Goal: Transaction & Acquisition: Purchase product/service

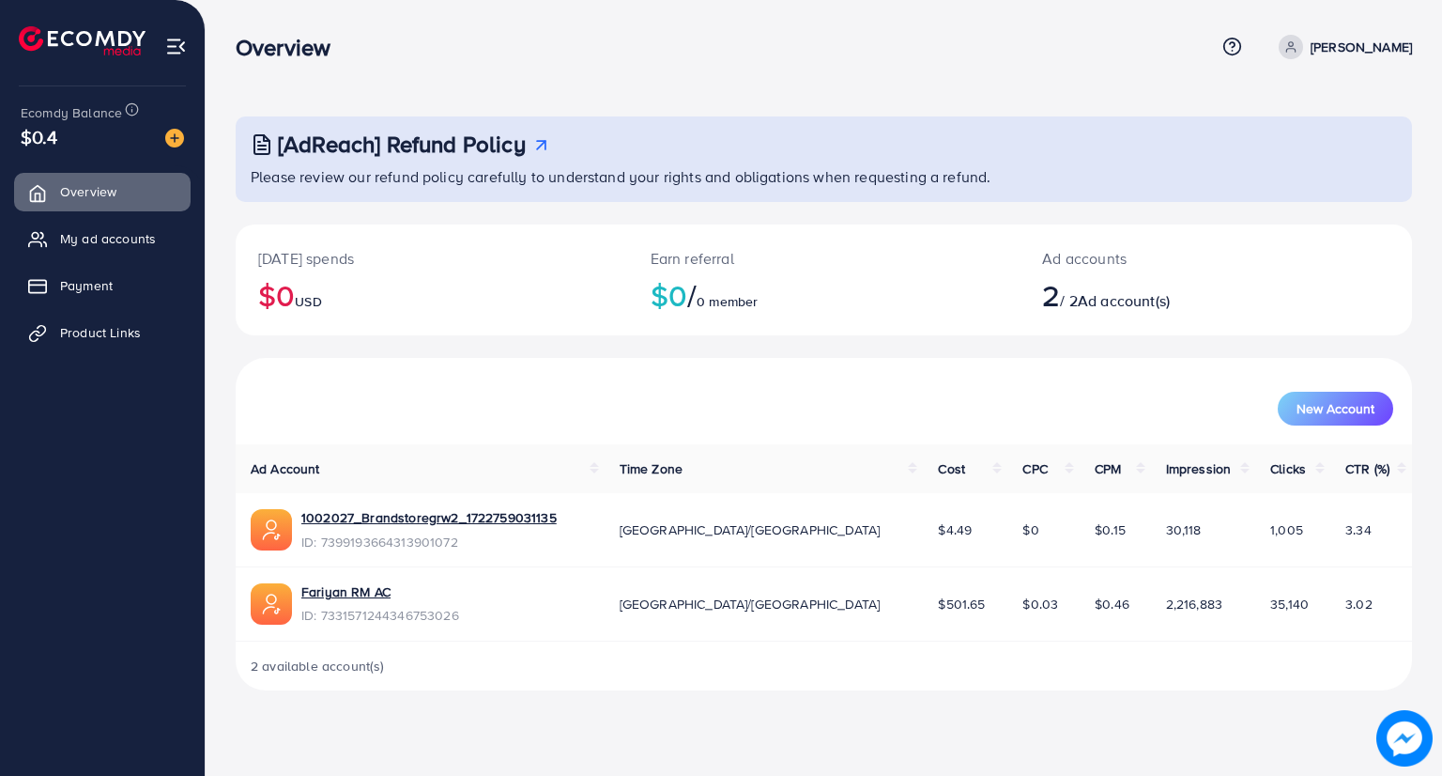
drag, startPoint x: 58, startPoint y: 134, endPoint x: 15, endPoint y: 122, distance: 44.9
click at [15, 122] on div "Ecomdy Balance $0.4" at bounding box center [102, 125] width 175 height 79
click at [75, 288] on span "Payment" at bounding box center [91, 285] width 53 height 19
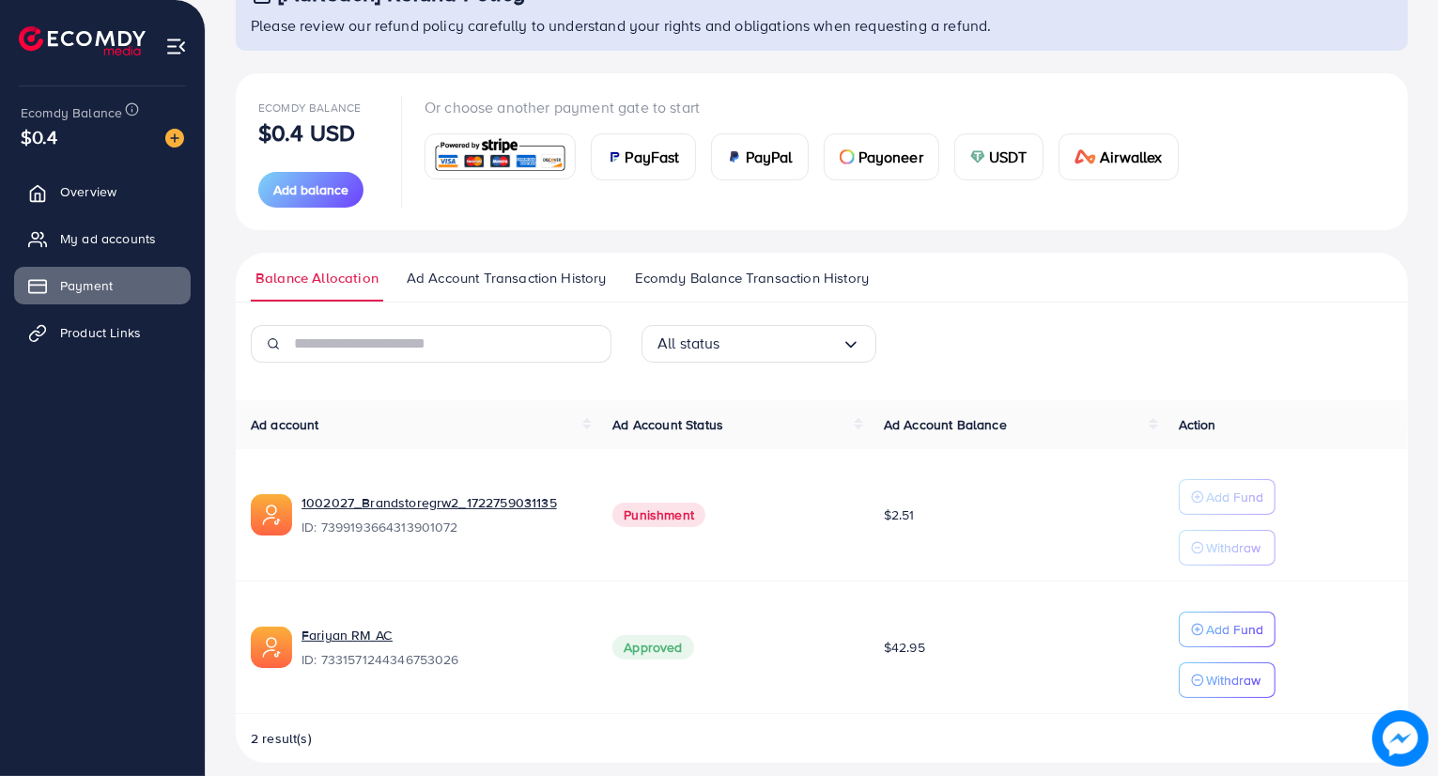
scroll to position [166, 0]
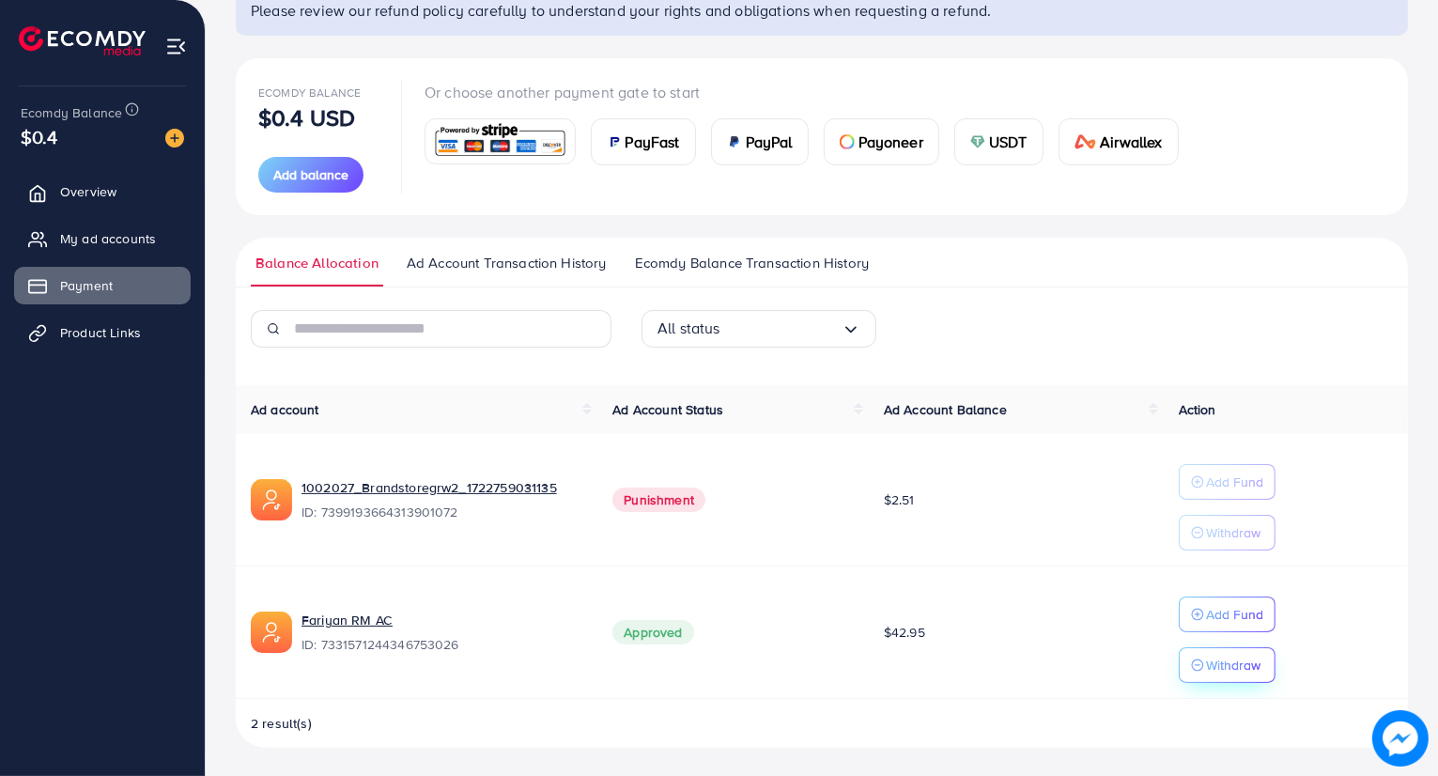
click at [1208, 666] on p "Withdraw" at bounding box center [1233, 665] width 54 height 23
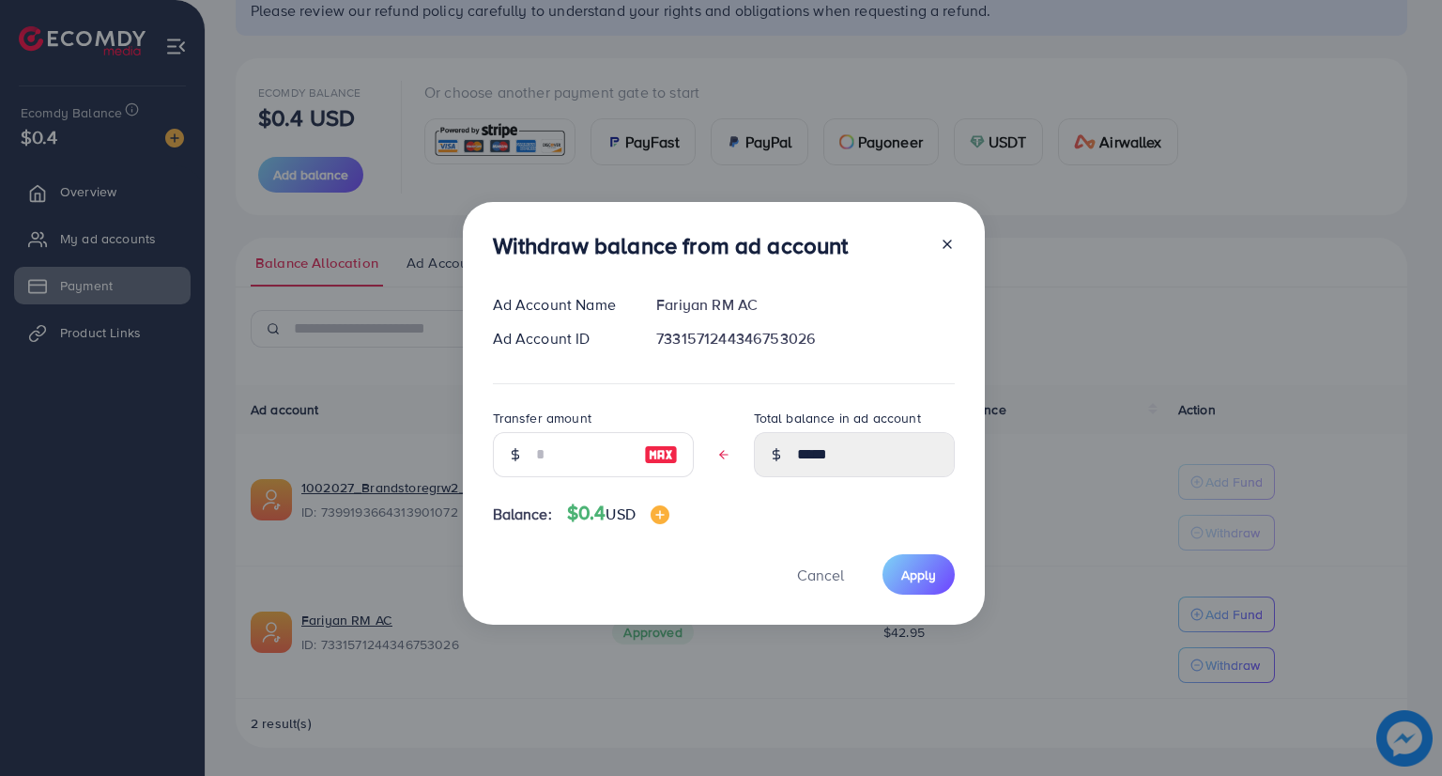
click at [662, 453] on img at bounding box center [661, 454] width 34 height 23
type input "*****"
type input "****"
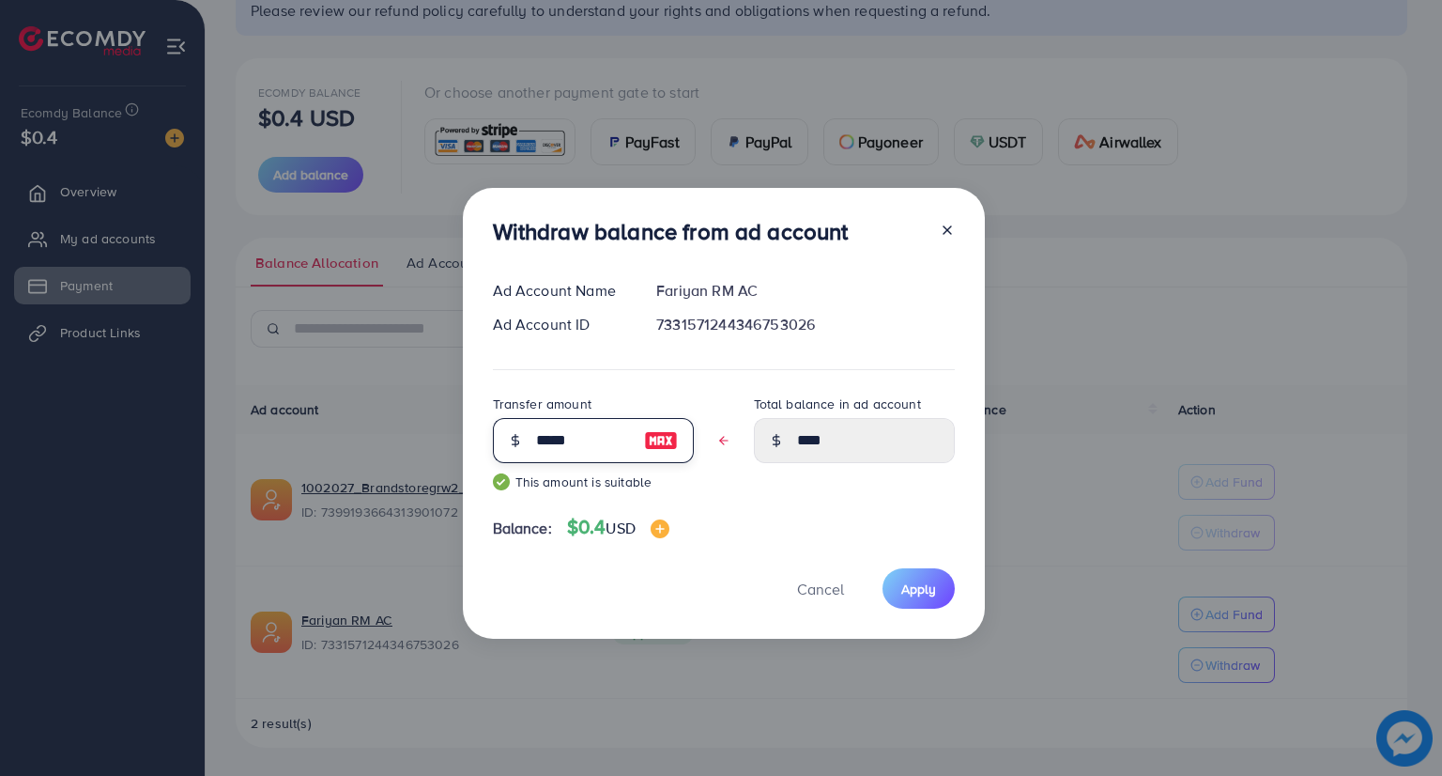
drag, startPoint x: 584, startPoint y: 440, endPoint x: 488, endPoint y: 435, distance: 95.9
click at [488, 435] on div "Withdraw balance from ad account Ad Account Name [PERSON_NAME] RM AC Ad Account…" at bounding box center [724, 414] width 522 height 452
click at [575, 491] on div "Transfer amount ***** This amount is suitable" at bounding box center [593, 450] width 201 height 114
drag, startPoint x: 826, startPoint y: 583, endPoint x: 622, endPoint y: 545, distance: 208.3
click at [825, 587] on span "Cancel" at bounding box center [820, 588] width 47 height 21
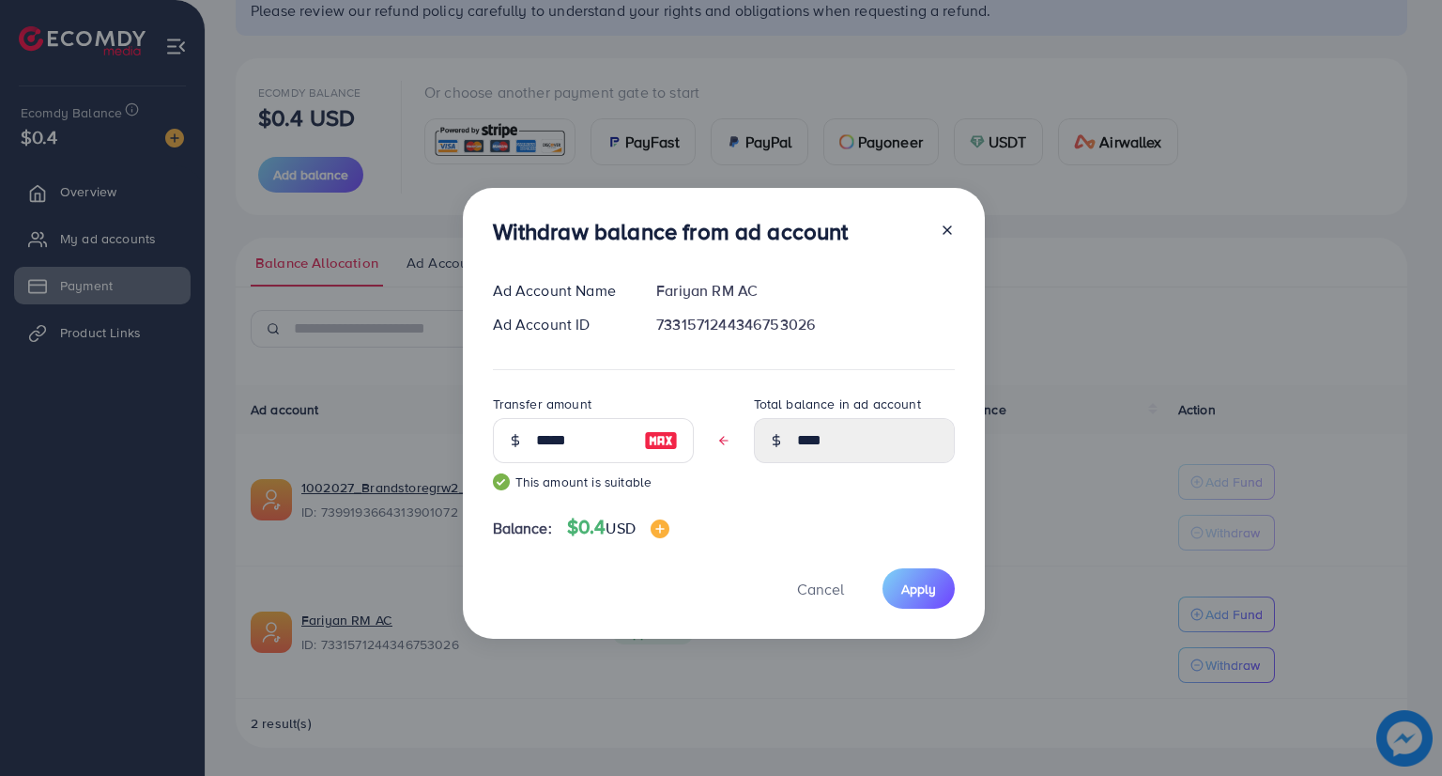
type input "*****"
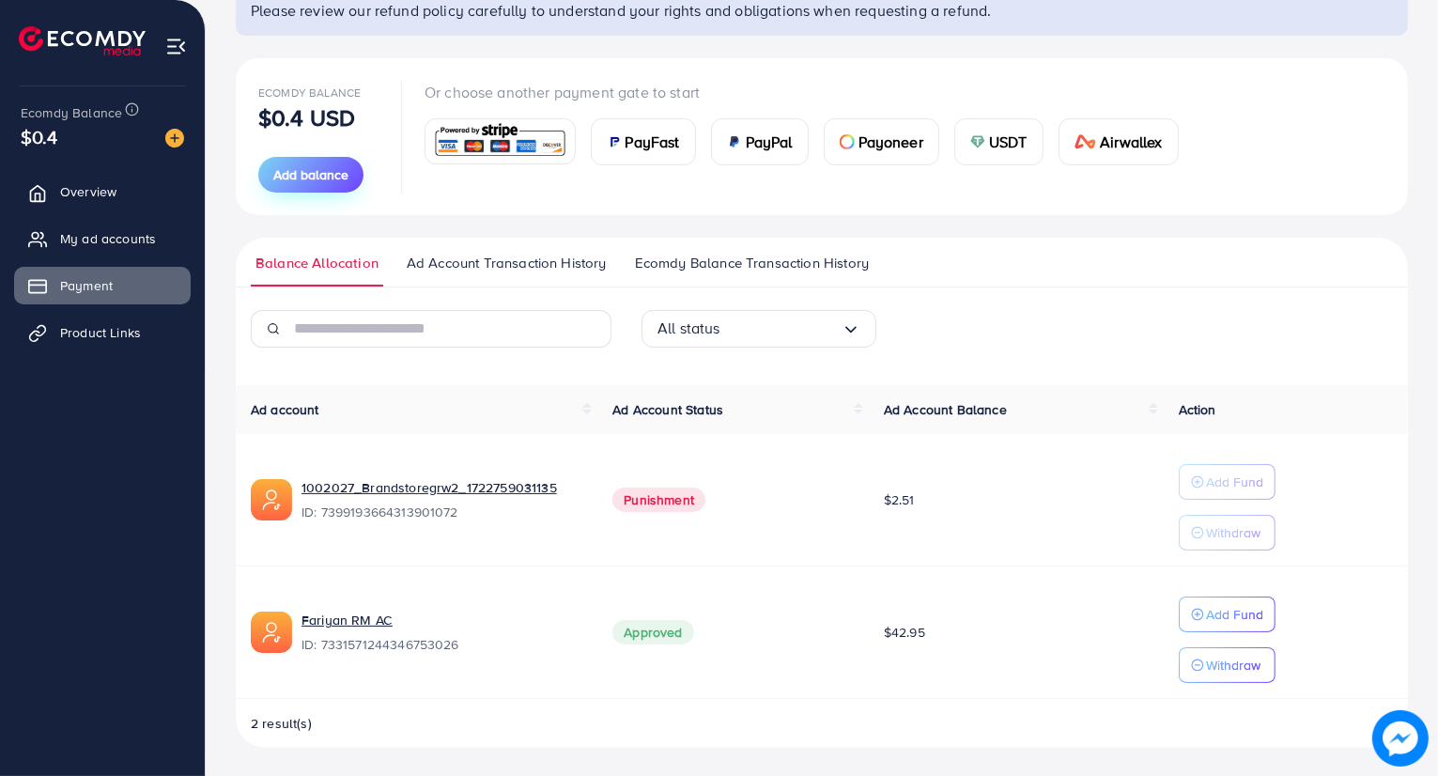
click at [319, 167] on span "Add balance" at bounding box center [310, 174] width 75 height 19
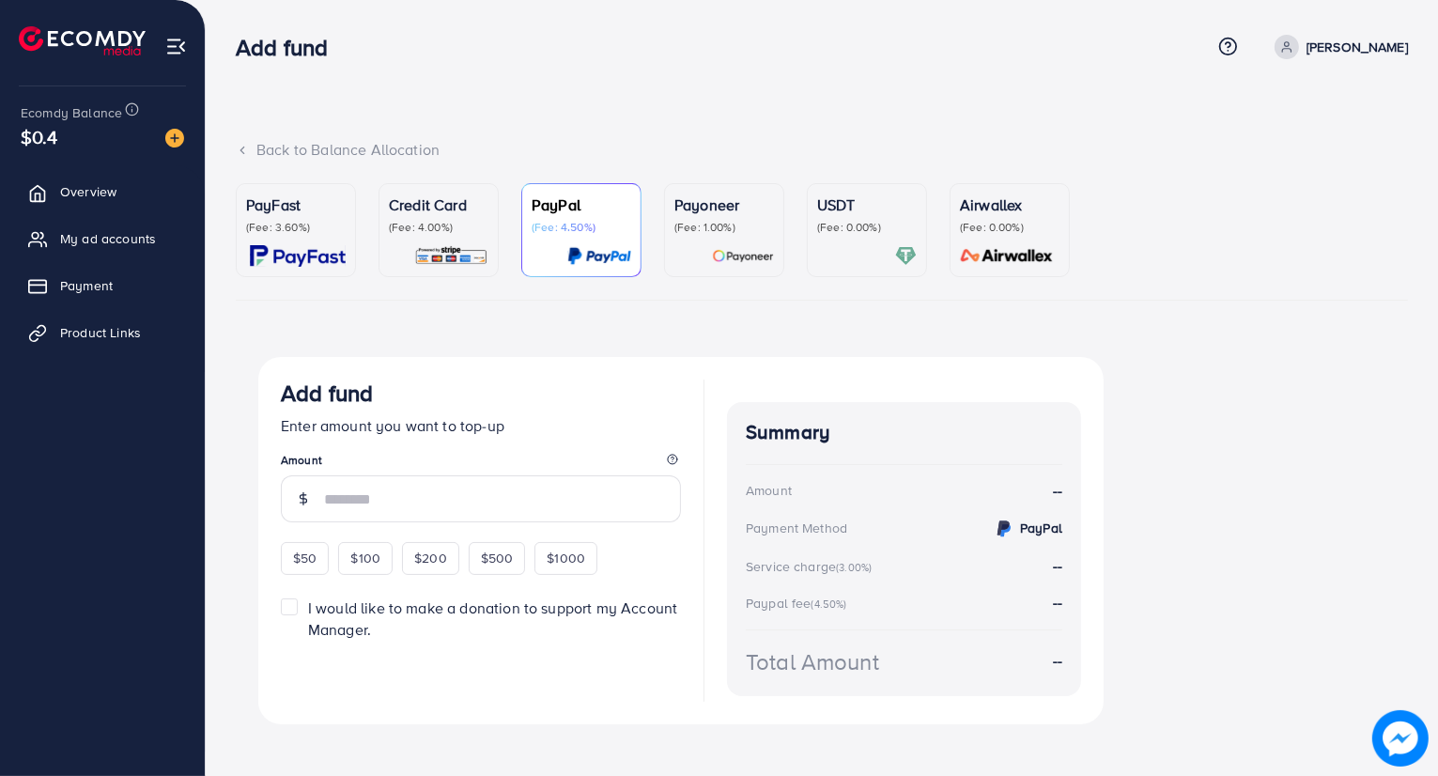
scroll to position [15, 0]
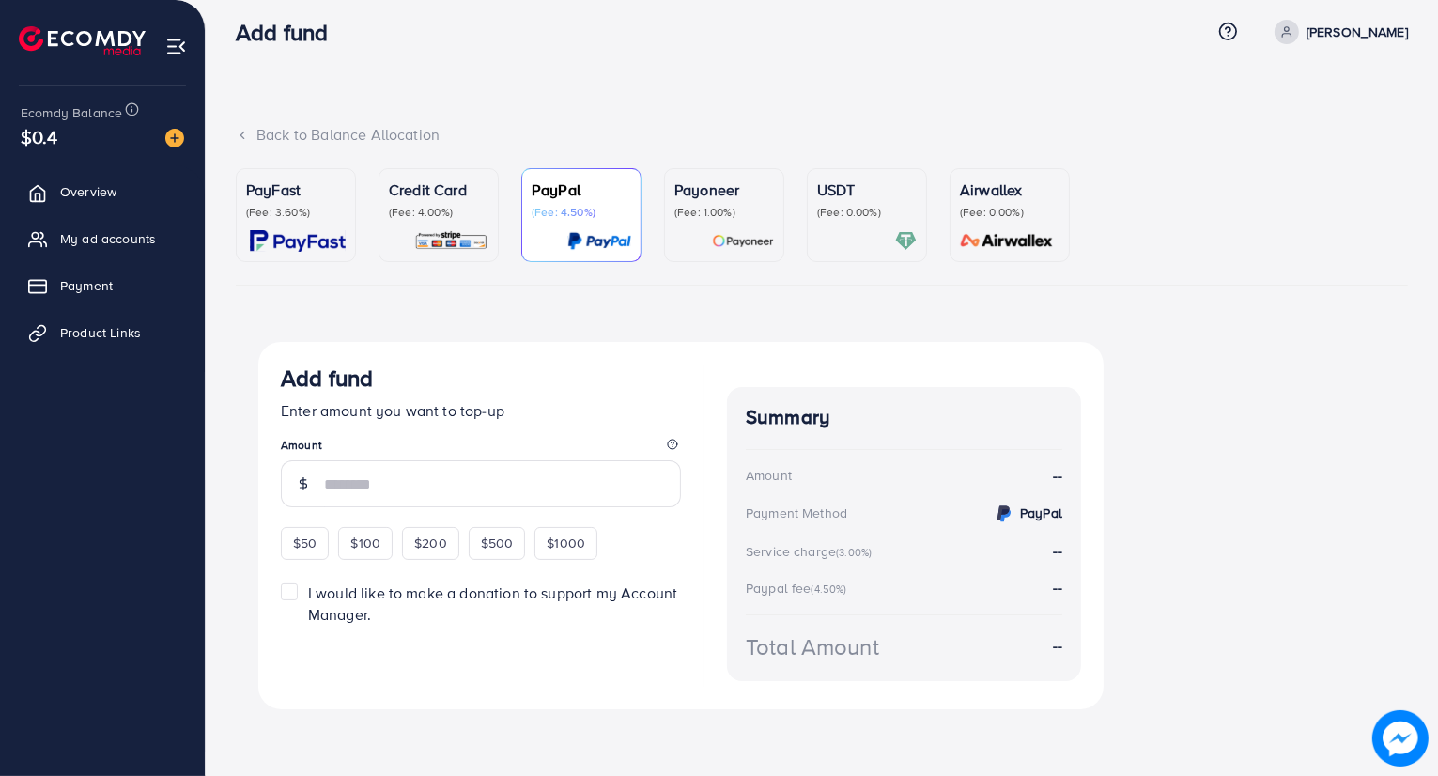
click at [293, 235] on img at bounding box center [298, 241] width 96 height 22
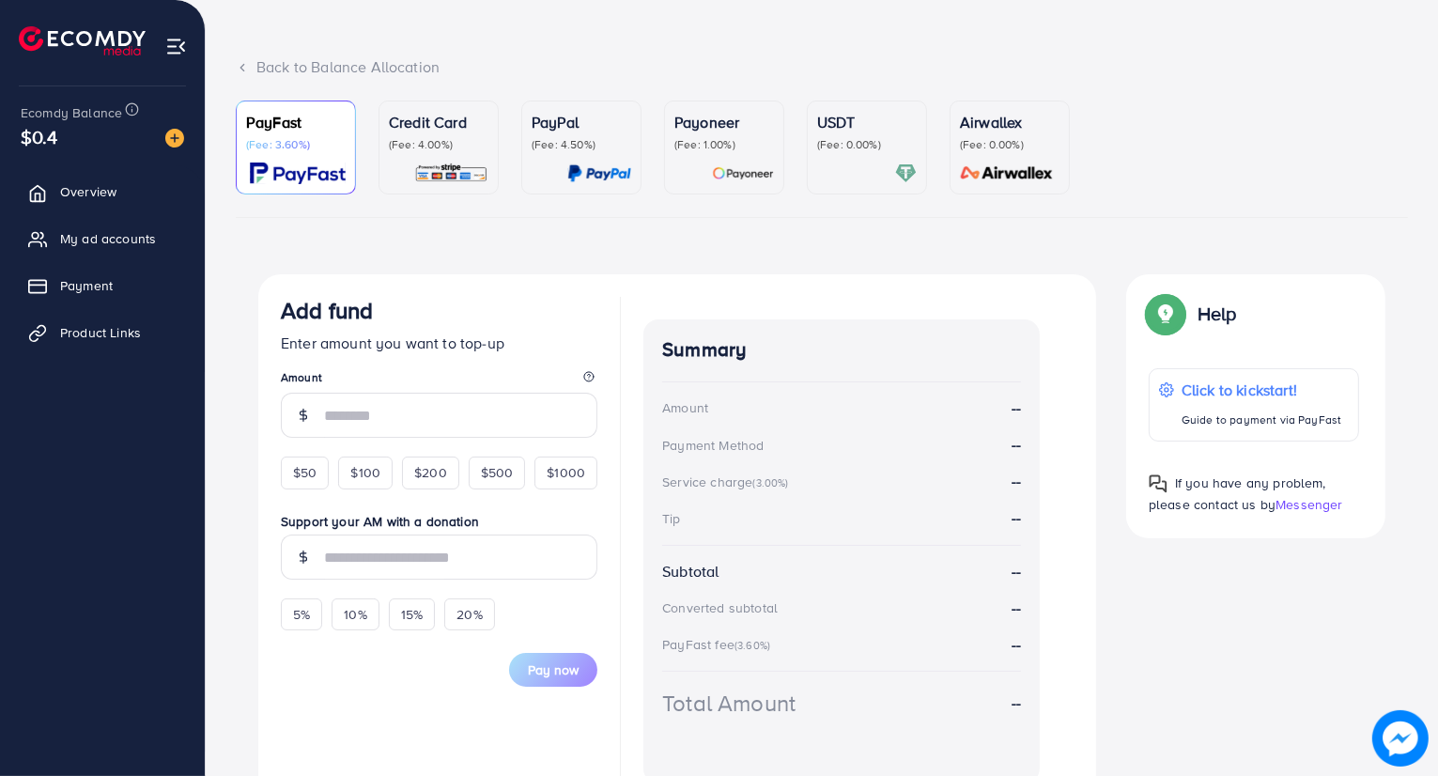
scroll to position [180, 0]
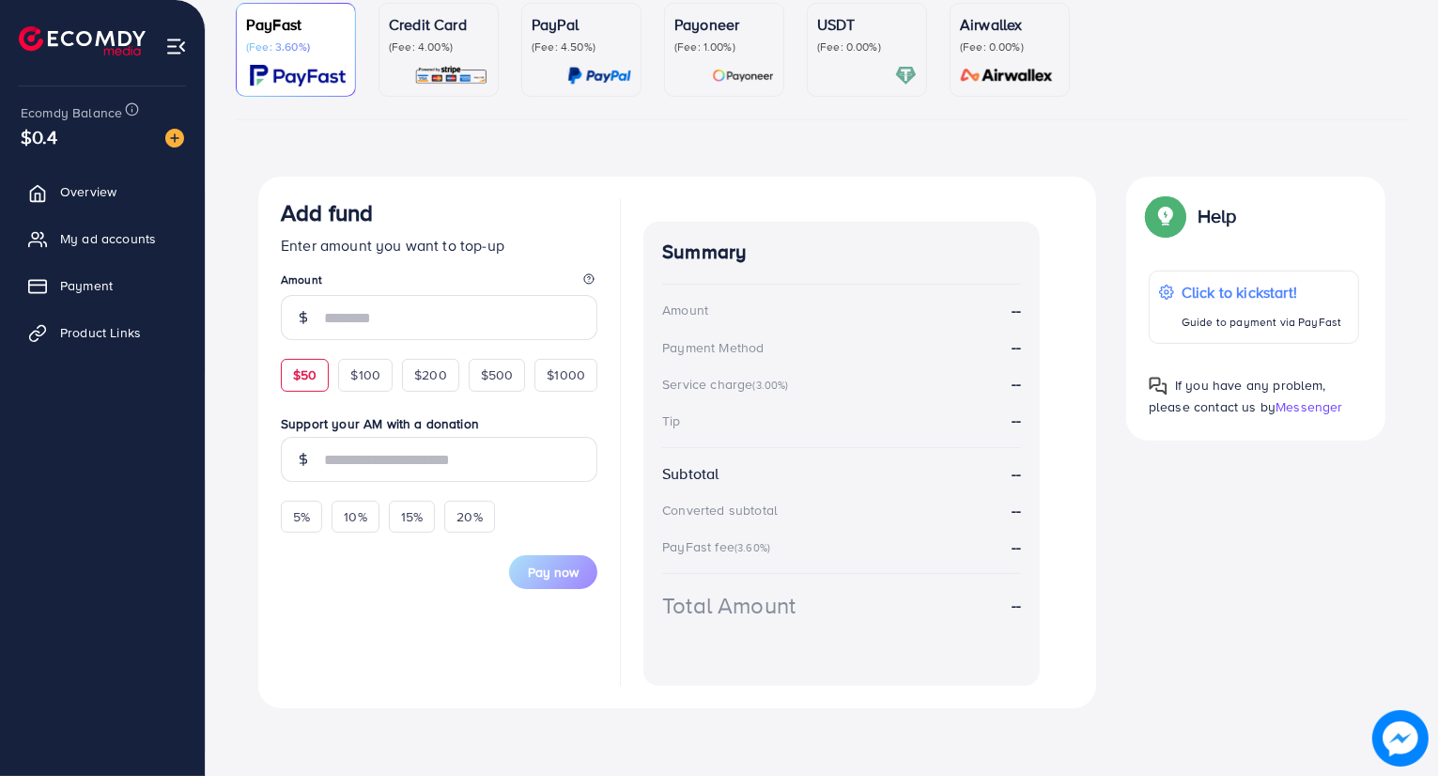
drag, startPoint x: 316, startPoint y: 377, endPoint x: 323, endPoint y: 391, distance: 16.0
click at [316, 377] on span "$50" at bounding box center [304, 374] width 23 height 19
type input "**"
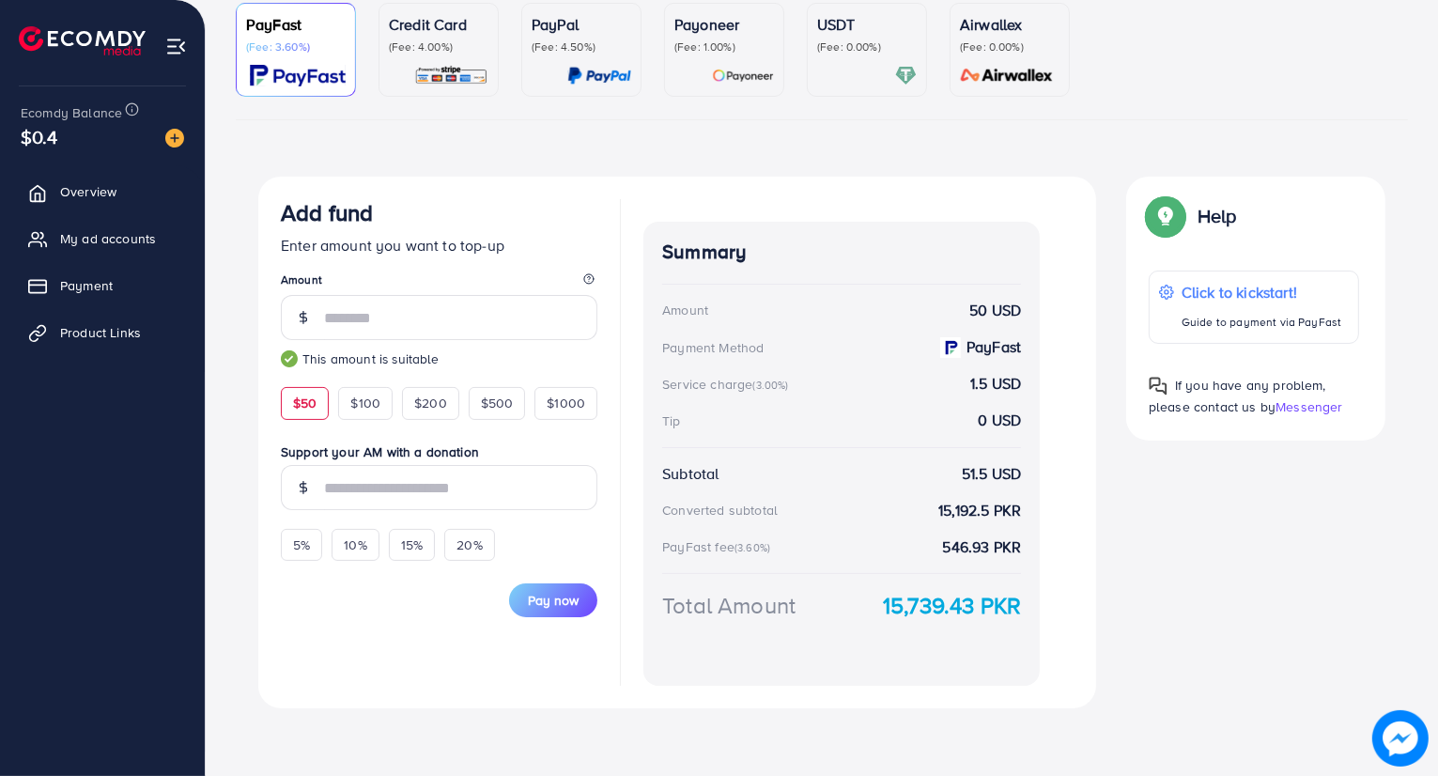
drag, startPoint x: 868, startPoint y: 599, endPoint x: 1020, endPoint y: 603, distance: 152.2
click at [1020, 603] on div "Summary Amount 50 USD Payment Method PayFast Service charge (3.00%) 1.5 USD Tip…" at bounding box center [841, 454] width 396 height 464
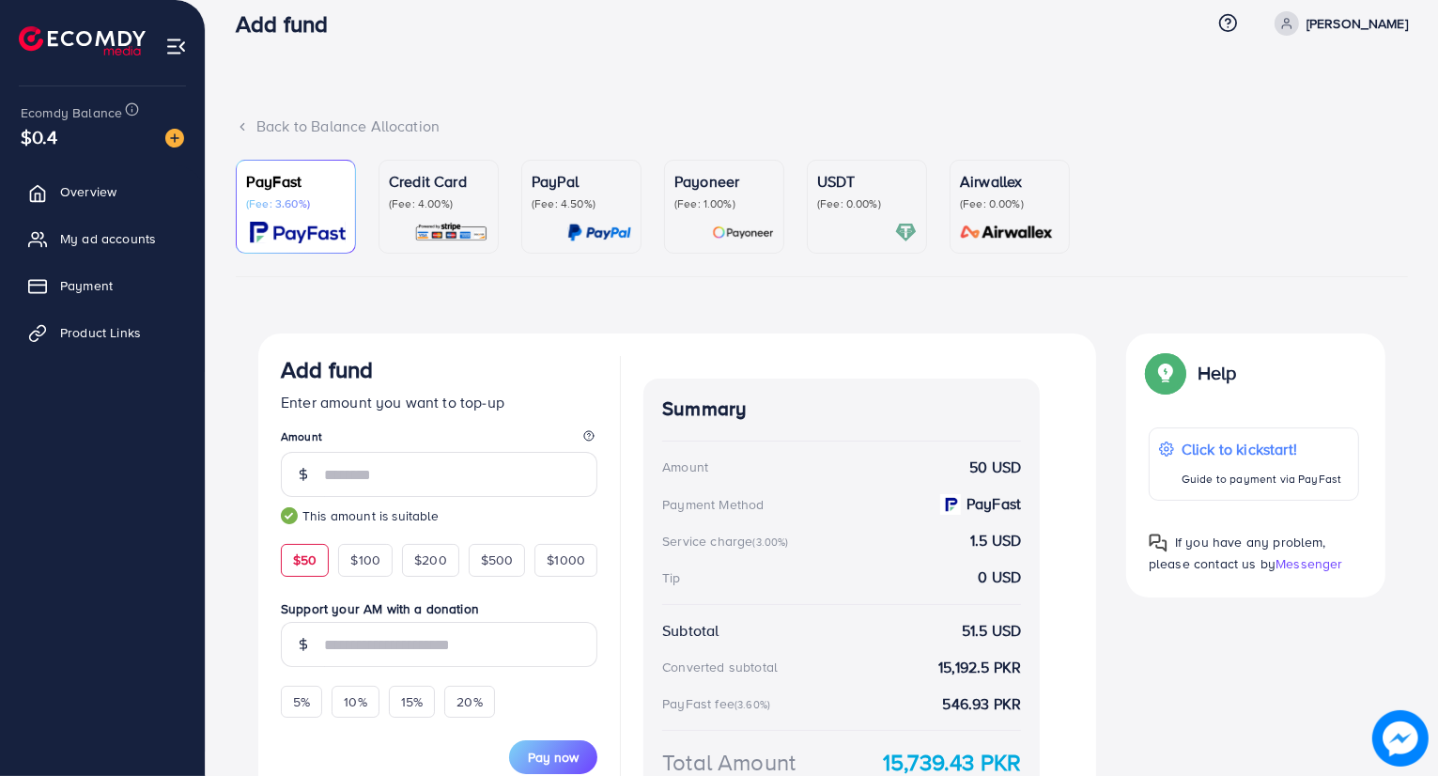
scroll to position [0, 0]
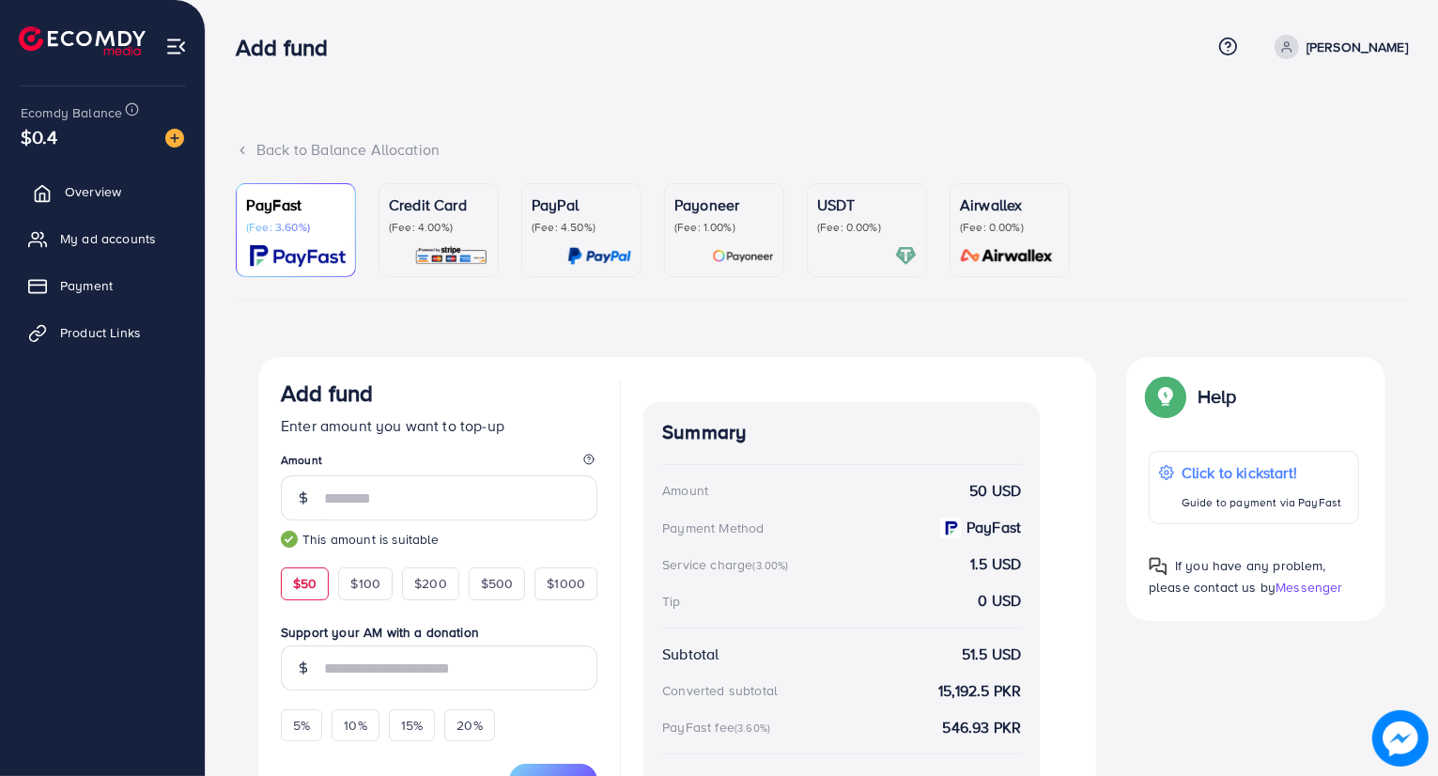
click at [96, 191] on span "Overview" at bounding box center [93, 191] width 56 height 19
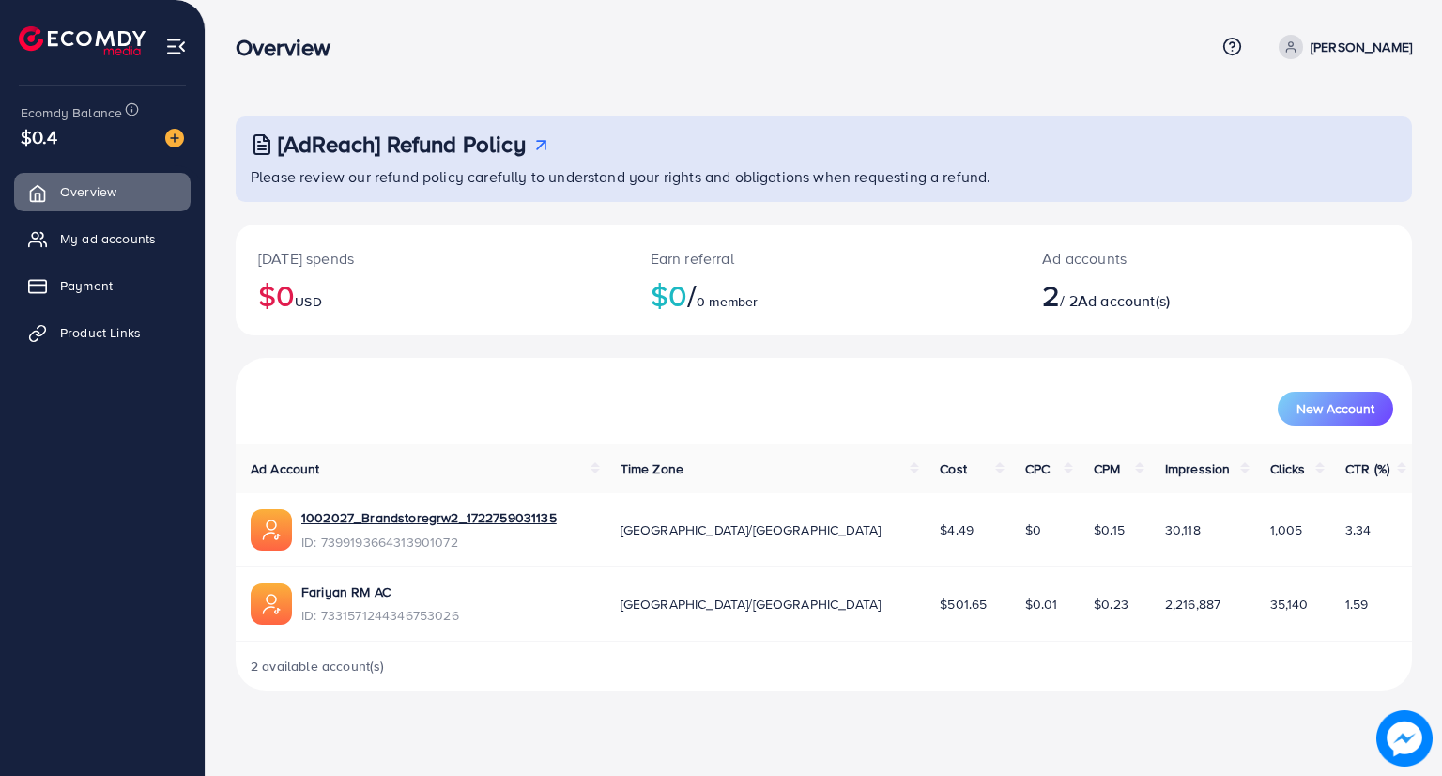
click at [506, 148] on h3 "[AdReach] Refund Policy" at bounding box center [402, 144] width 248 height 27
drag, startPoint x: 236, startPoint y: 106, endPoint x: 855, endPoint y: 134, distance: 620.4
click at [1086, 215] on div "[AdReach] Refund Policy Please review our refund policy carefully to understand…" at bounding box center [824, 360] width 1237 height 720
click at [771, 69] on div "Overview Help Center Contact Support Term and policy About Us [PERSON_NAME] Pro…" at bounding box center [824, 47] width 1177 height 51
click at [105, 324] on span "Product Links" at bounding box center [105, 332] width 81 height 19
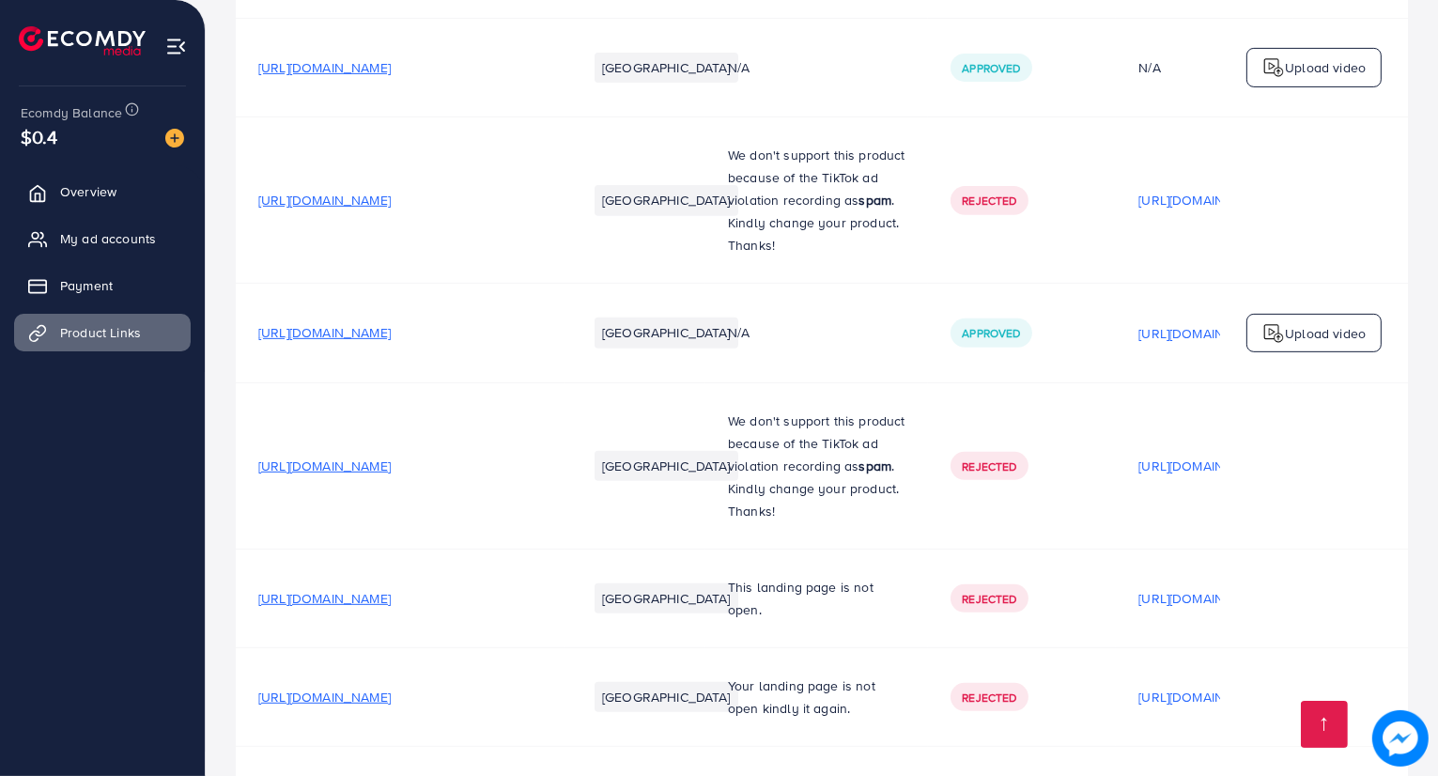
scroll to position [1127, 0]
